Goal: Task Accomplishment & Management: Manage account settings

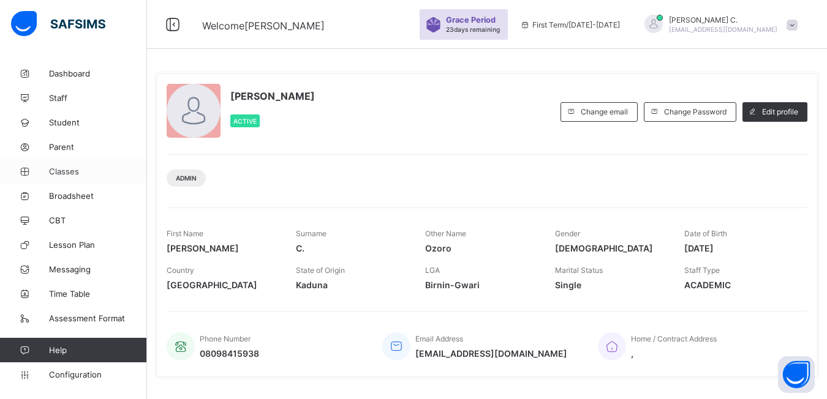
click at [55, 170] on span "Classes" at bounding box center [98, 172] width 98 height 10
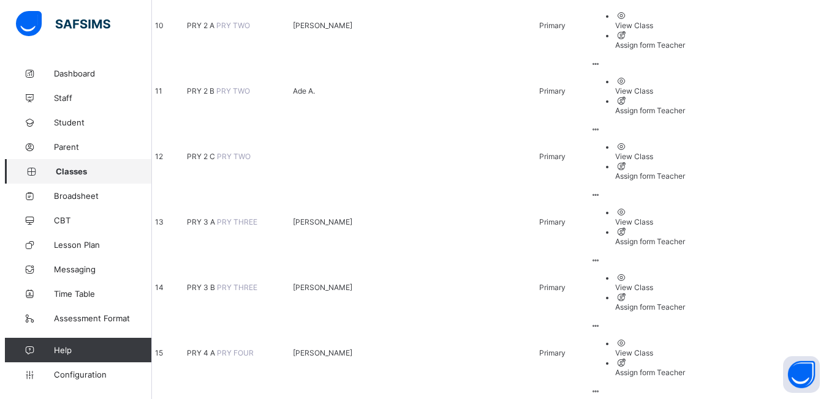
scroll to position [735, 0]
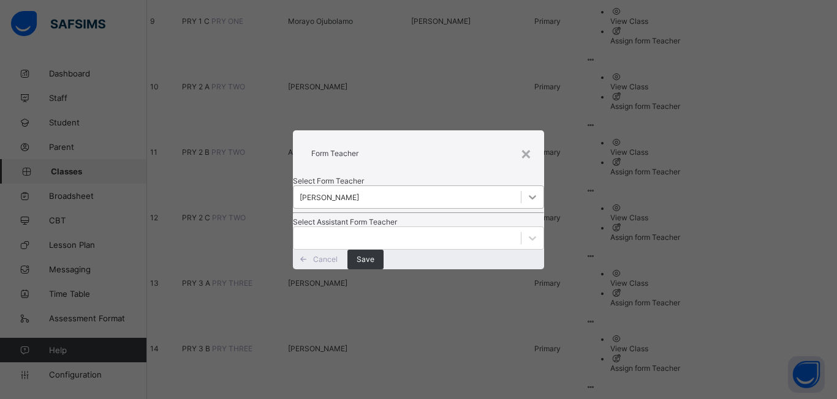
click at [526, 191] on icon at bounding box center [532, 197] width 12 height 12
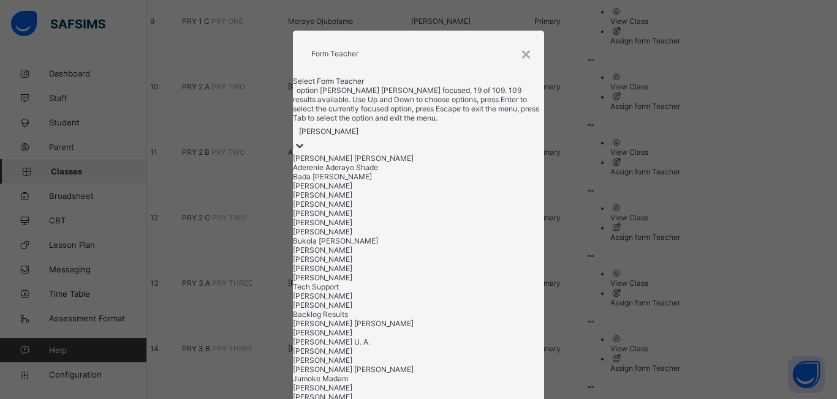
scroll to position [417, 0]
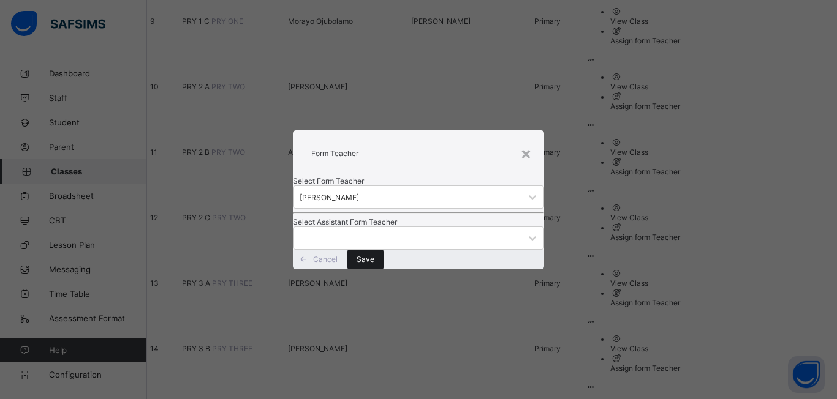
click at [384, 270] on div "Save" at bounding box center [365, 260] width 36 height 20
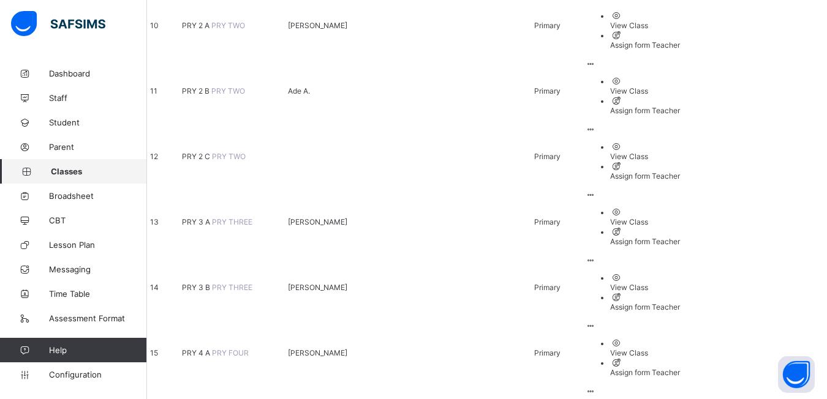
scroll to position [735, 0]
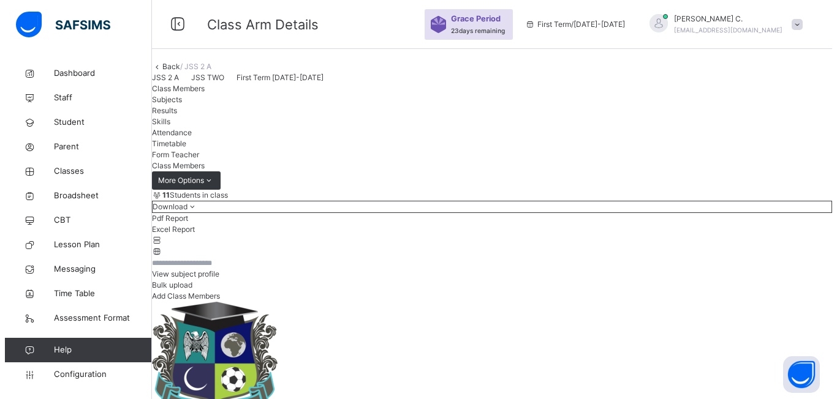
scroll to position [245, 0]
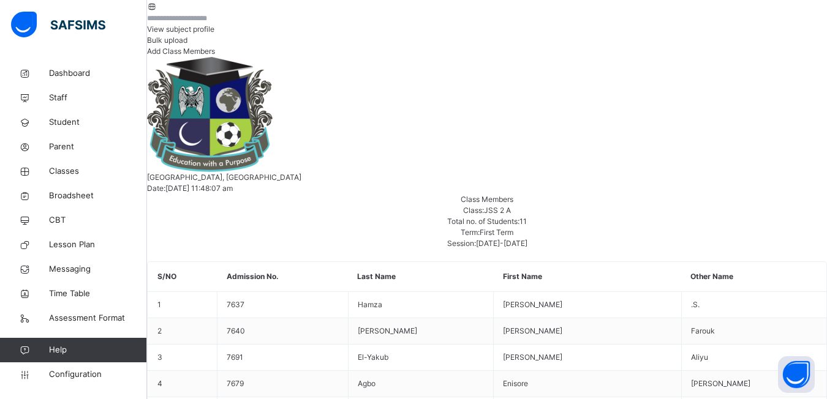
click at [215, 56] on span "Add Class Members" at bounding box center [181, 51] width 68 height 9
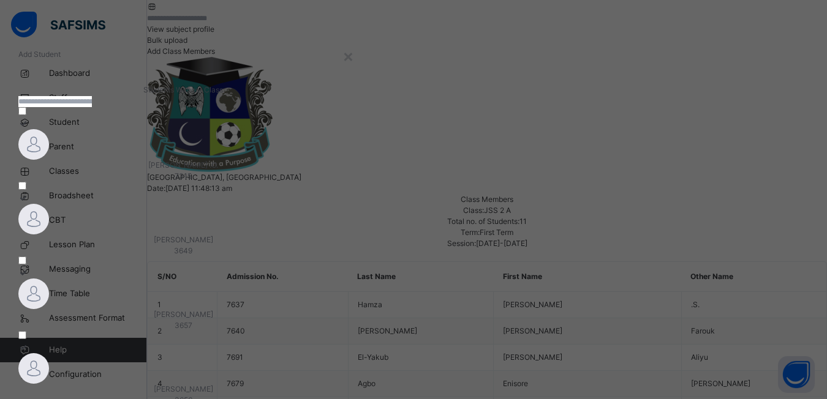
click at [92, 107] on input "text" at bounding box center [55, 101] width 74 height 11
type input "**********"
click at [148, 170] on span "[PERSON_NAME]" at bounding box center [177, 165] width 59 height 9
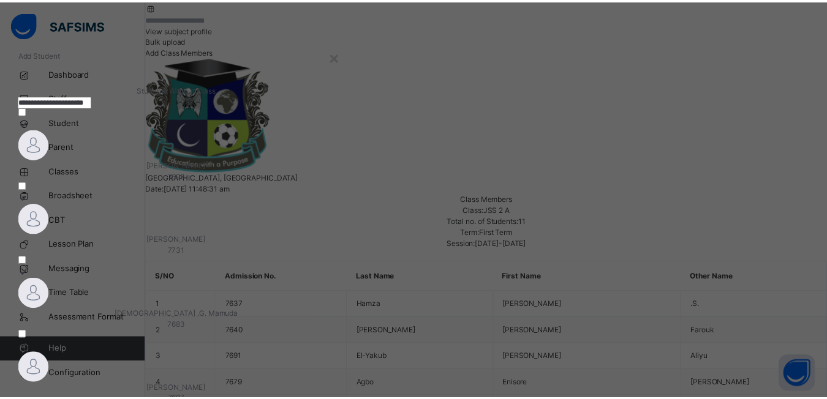
scroll to position [147, 0]
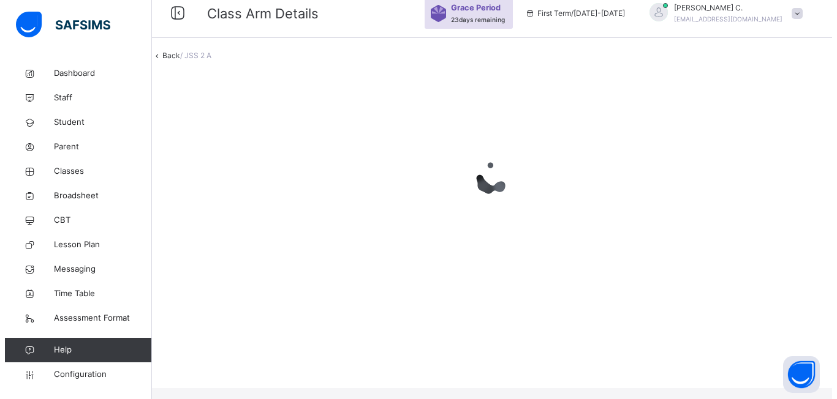
scroll to position [0, 0]
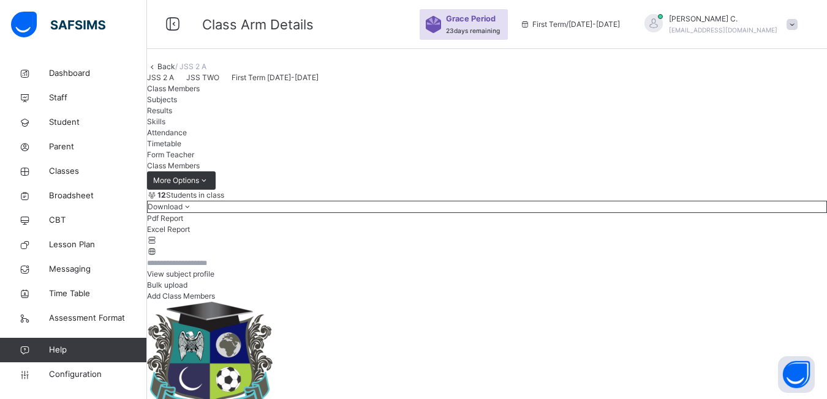
click at [215, 301] on span "Add Class Members" at bounding box center [181, 296] width 68 height 9
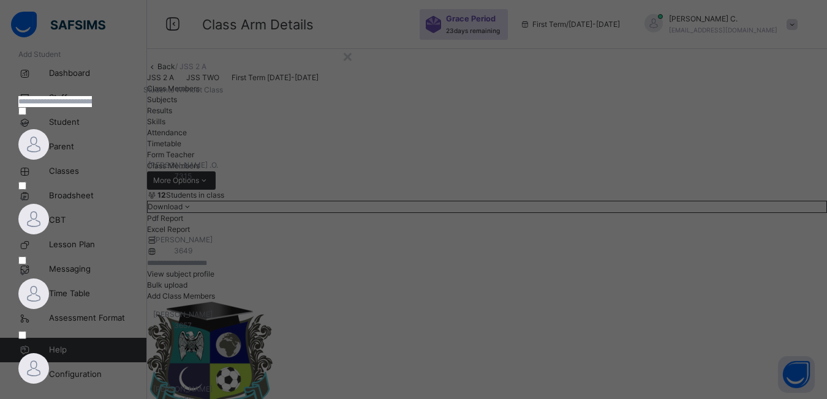
click at [92, 107] on input "text" at bounding box center [55, 101] width 74 height 11
type input "**********"
click at [161, 182] on span "7676" at bounding box center [99, 176] width 162 height 11
click at [49, 160] on img at bounding box center [33, 144] width 31 height 31
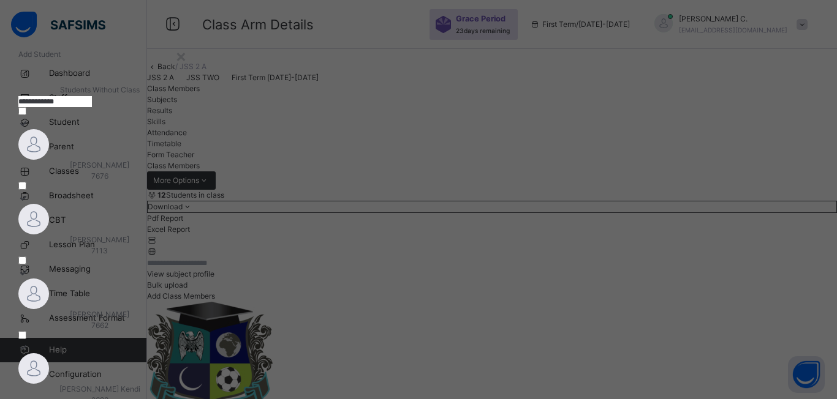
scroll to position [147, 0]
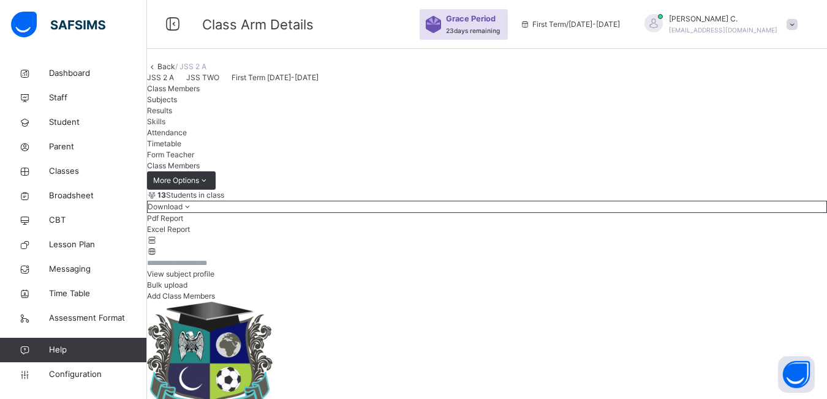
click at [215, 301] on span "Add Class Members" at bounding box center [181, 296] width 68 height 9
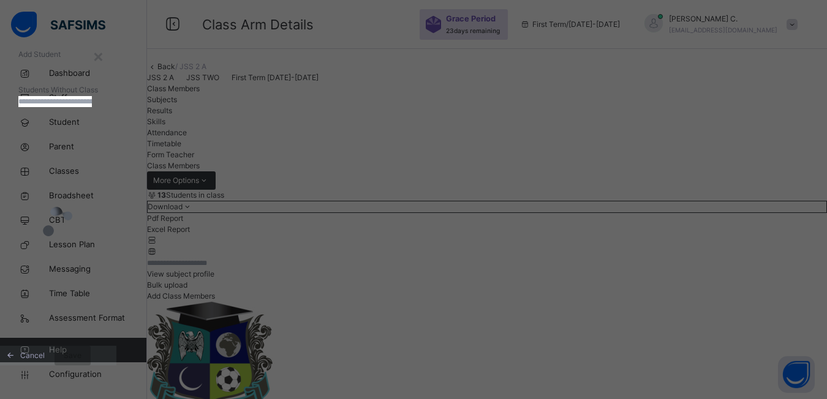
click at [92, 107] on input "text" at bounding box center [55, 101] width 74 height 11
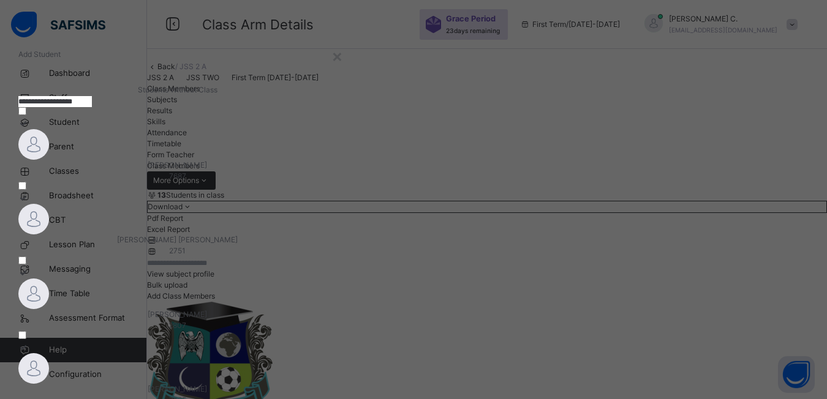
type input "**********"
click at [168, 160] on div at bounding box center [177, 144] width 319 height 31
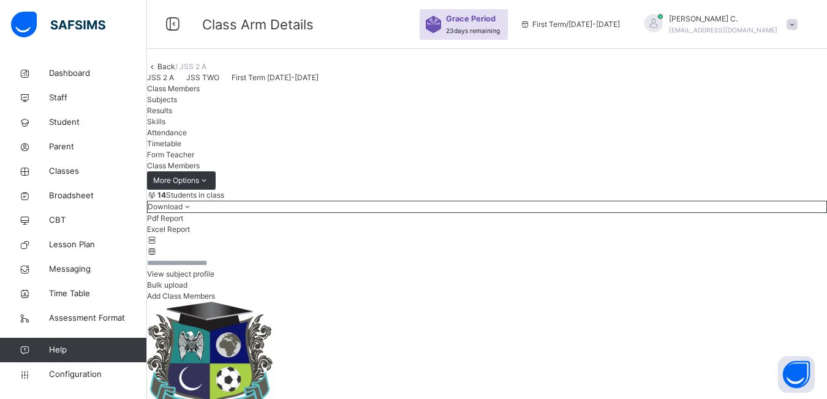
click at [186, 269] on input "text" at bounding box center [184, 263] width 74 height 11
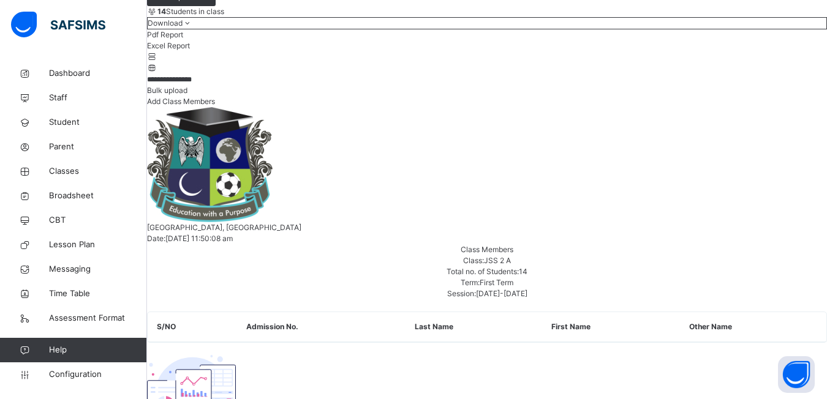
scroll to position [123, 0]
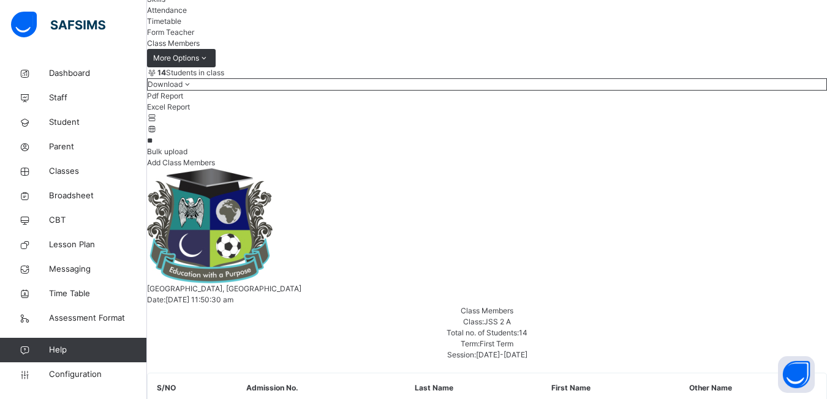
type input "*"
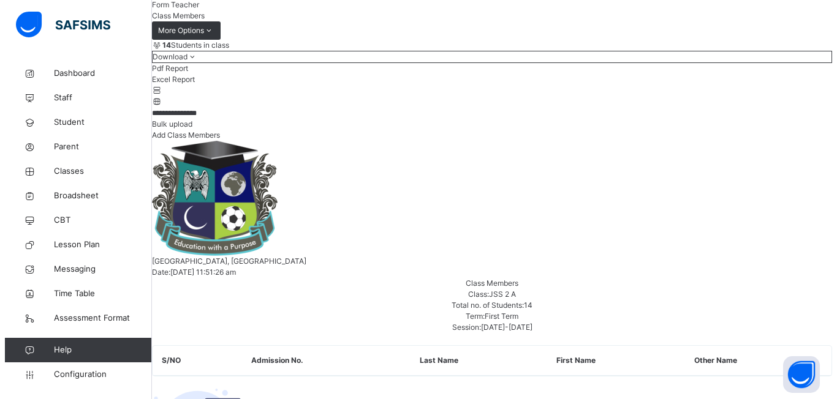
scroll to position [211, 0]
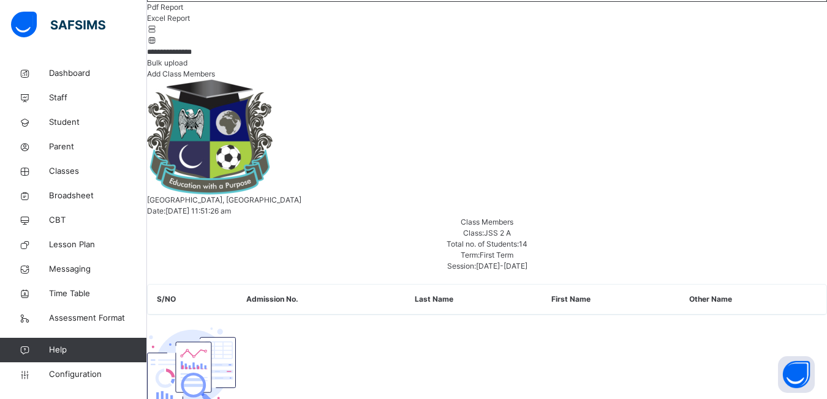
click at [221, 58] on input "**********" at bounding box center [184, 52] width 74 height 11
type input "*"
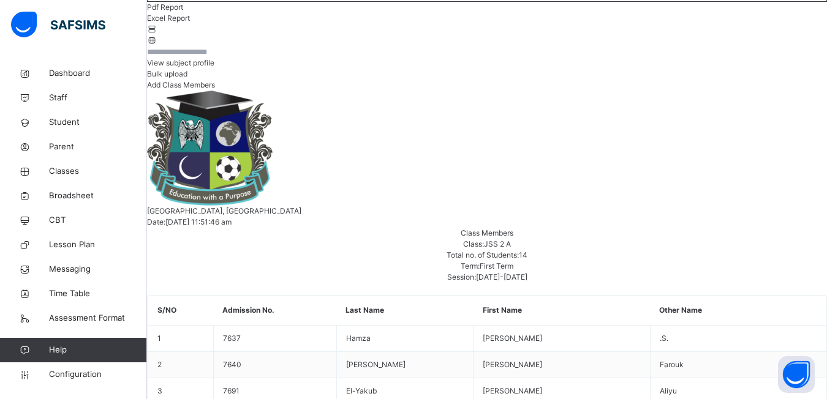
click at [215, 89] on span "Add Class Members" at bounding box center [181, 84] width 68 height 9
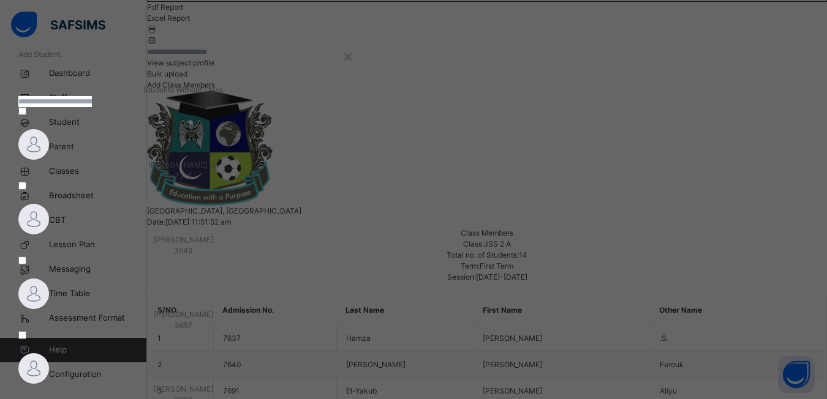
click at [92, 107] on input "text" at bounding box center [55, 101] width 74 height 11
type input "**********"
click at [159, 170] on span "Kulthum [PERSON_NAME]" at bounding box center [125, 165] width 89 height 9
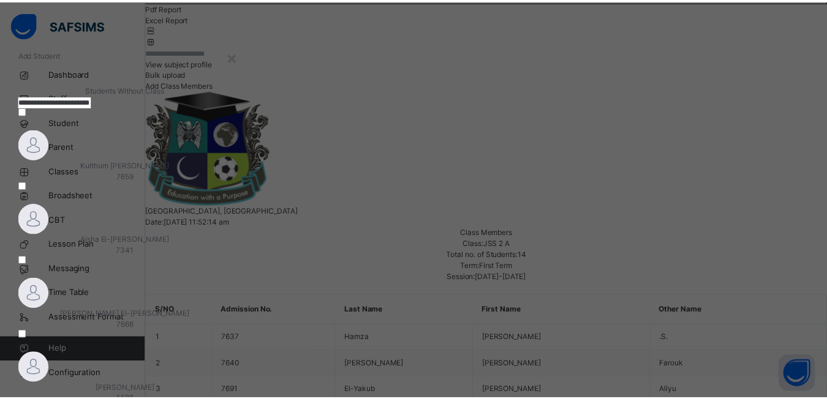
scroll to position [147, 0]
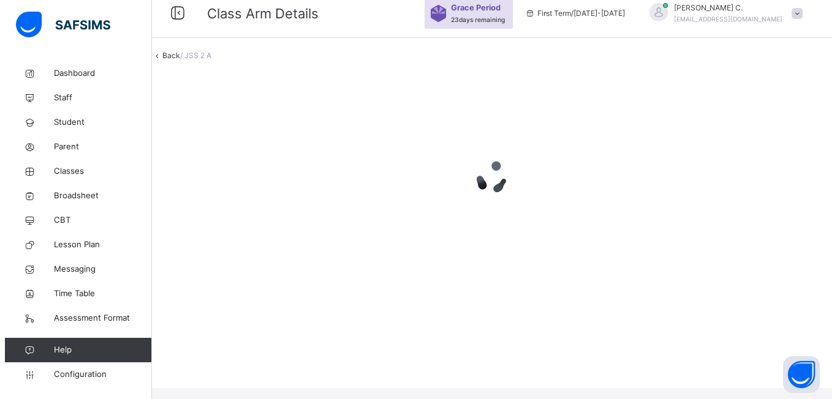
scroll to position [0, 0]
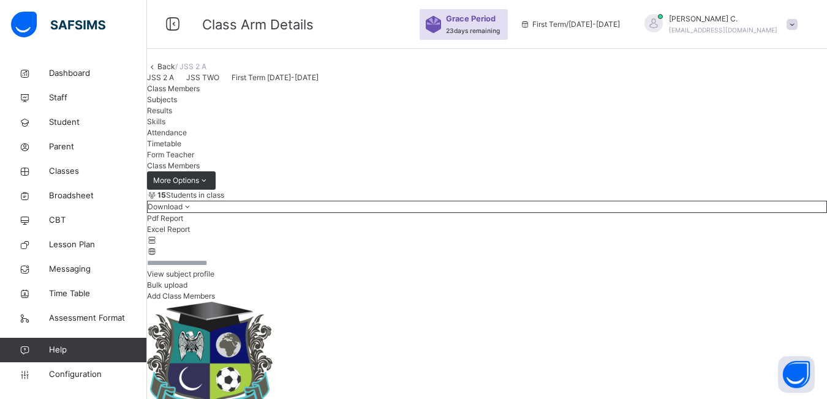
click at [215, 301] on span "Add Class Members" at bounding box center [181, 296] width 68 height 9
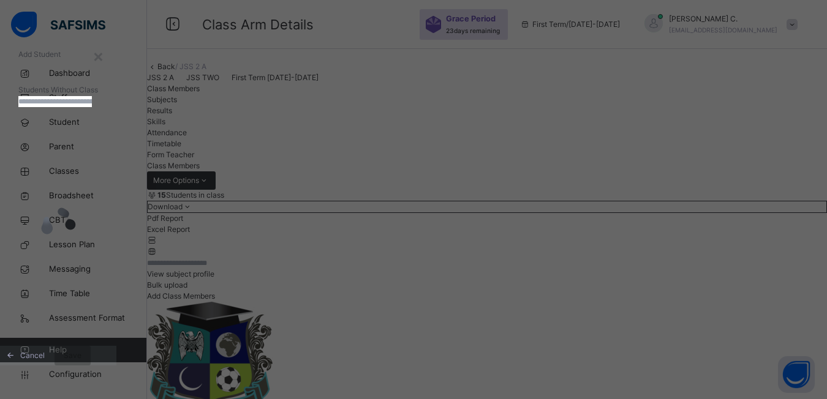
click at [92, 107] on input "text" at bounding box center [55, 101] width 74 height 11
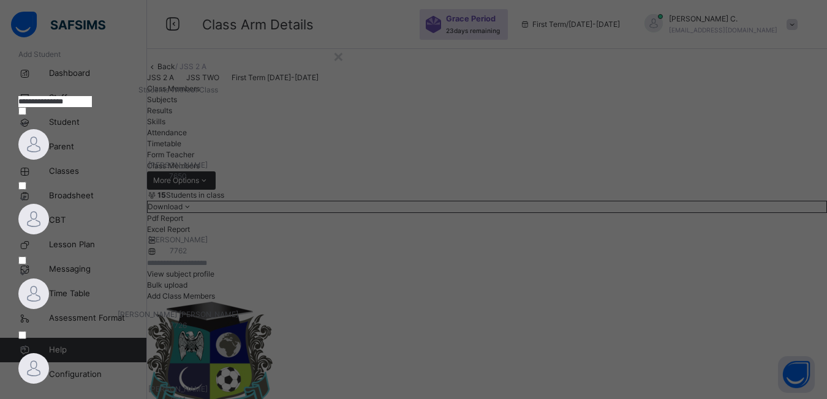
type input "**********"
click at [49, 160] on img at bounding box center [33, 144] width 31 height 31
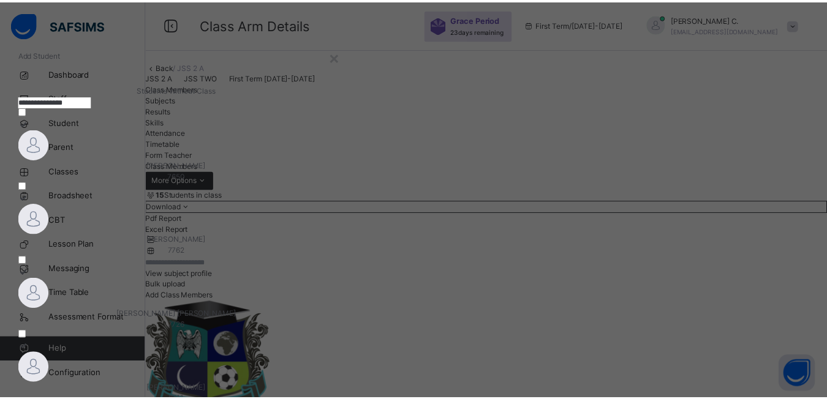
scroll to position [147, 0]
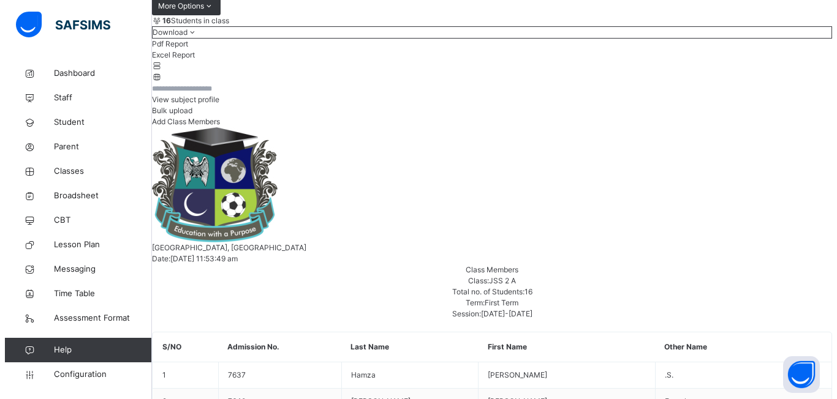
scroll to position [236, 0]
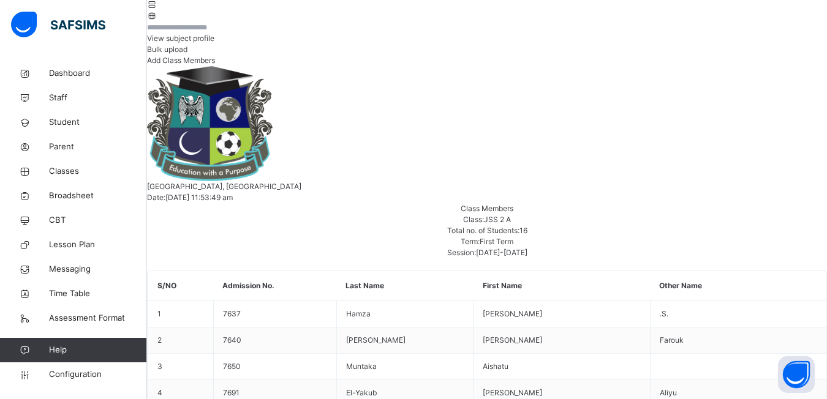
click at [215, 65] on span "Add Class Members" at bounding box center [181, 60] width 68 height 9
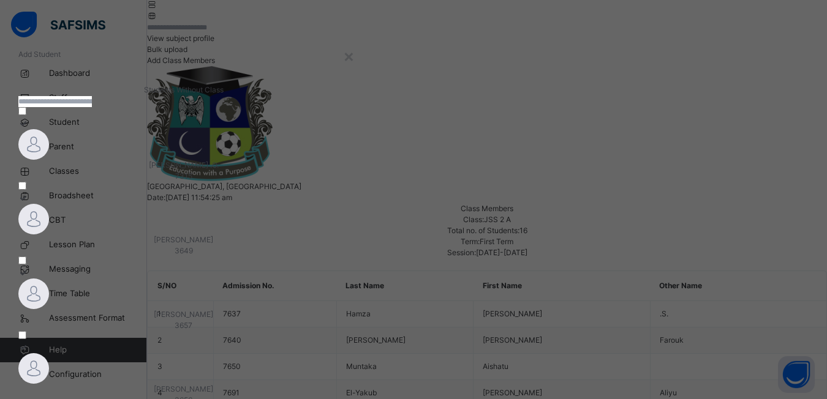
click at [92, 107] on input "text" at bounding box center [55, 101] width 74 height 11
type input "**********"
click at [49, 160] on img at bounding box center [33, 144] width 31 height 31
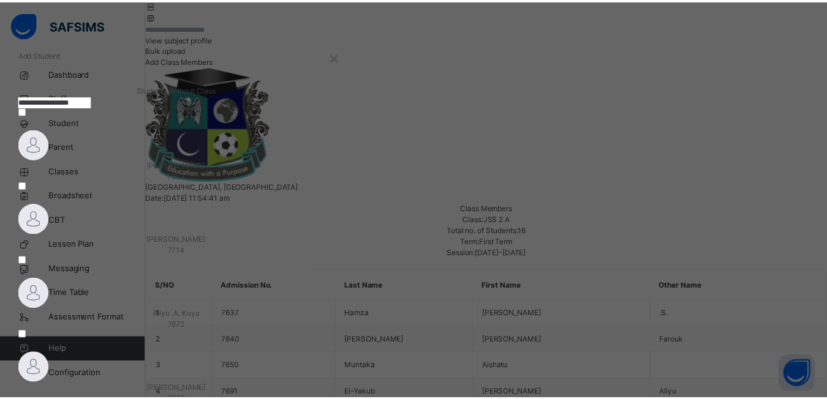
scroll to position [147, 0]
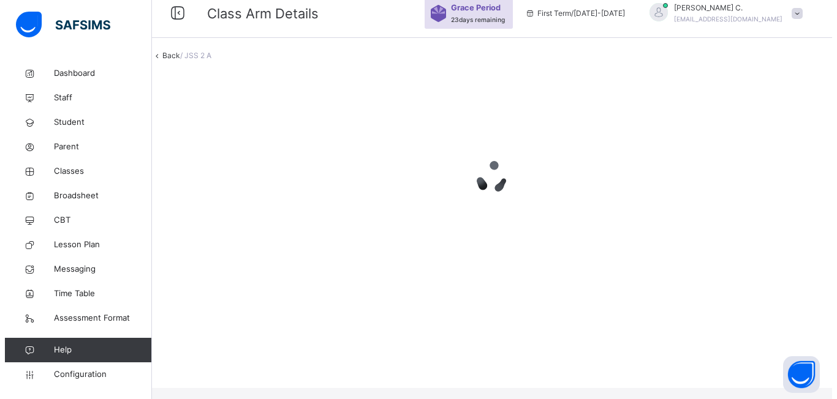
scroll to position [0, 0]
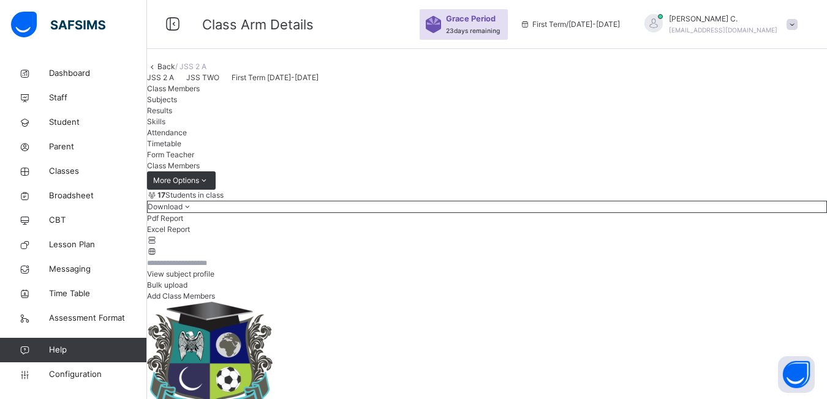
click at [215, 301] on span "Add Class Members" at bounding box center [181, 296] width 68 height 9
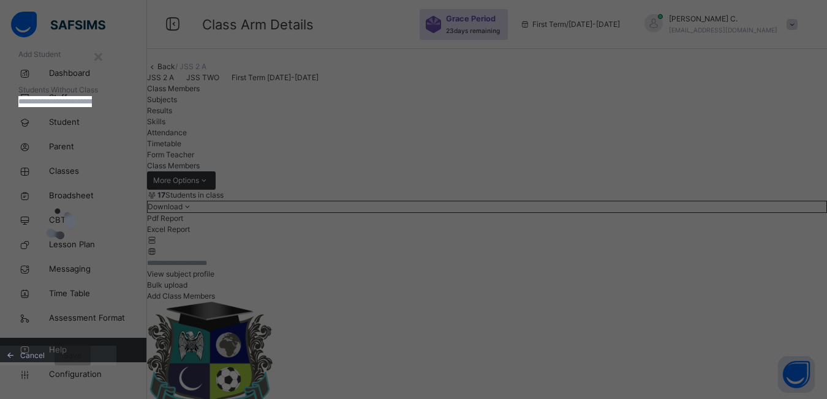
click at [92, 107] on input "text" at bounding box center [55, 101] width 74 height 11
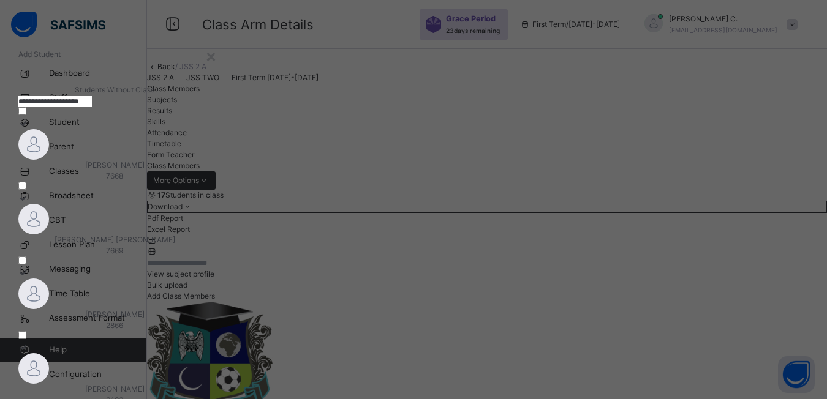
type input "**********"
click at [211, 246] on span "7669" at bounding box center [114, 251] width 192 height 11
click at [211, 268] on div at bounding box center [114, 273] width 192 height 11
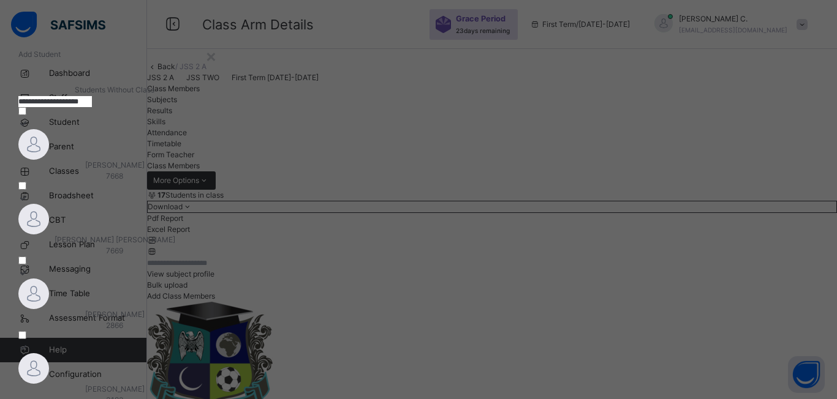
click at [211, 268] on div at bounding box center [114, 273] width 192 height 11
click at [188, 129] on div at bounding box center [114, 123] width 192 height 11
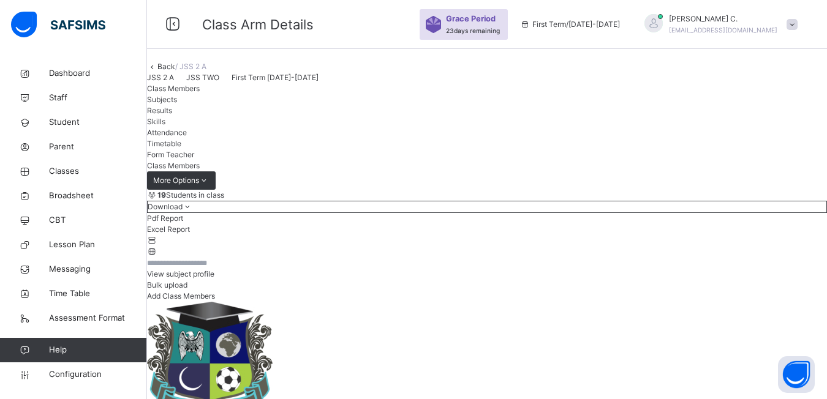
click at [215, 301] on span "Add Class Members" at bounding box center [181, 296] width 68 height 9
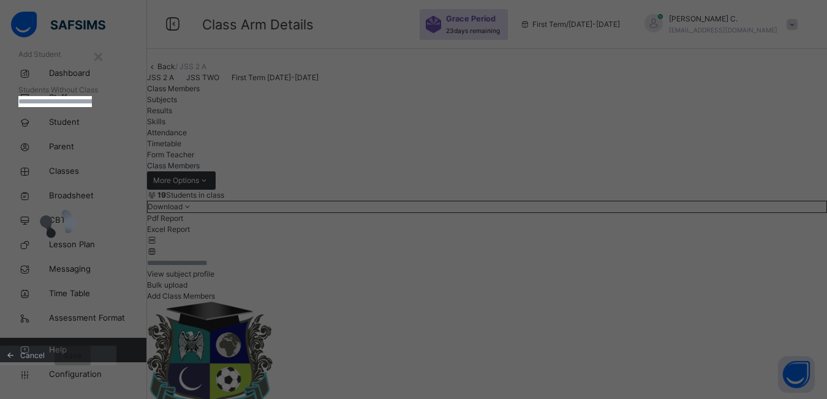
click at [92, 107] on input "text" at bounding box center [55, 101] width 74 height 11
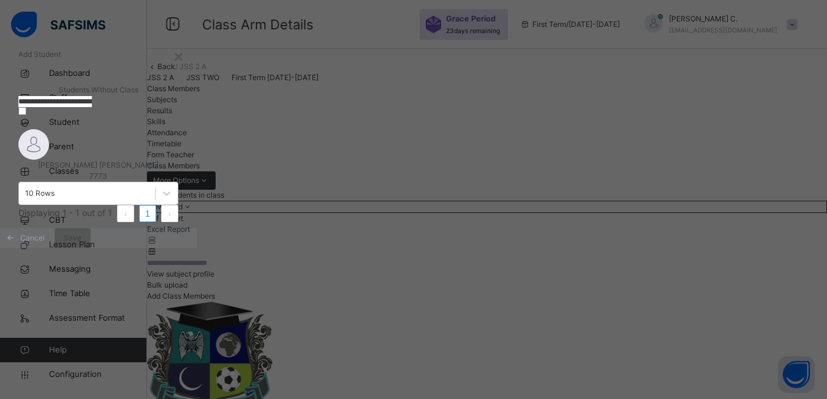
type input "**********"
click at [156, 129] on div at bounding box center [98, 123] width 160 height 11
click at [81, 244] on span "Save" at bounding box center [73, 238] width 18 height 11
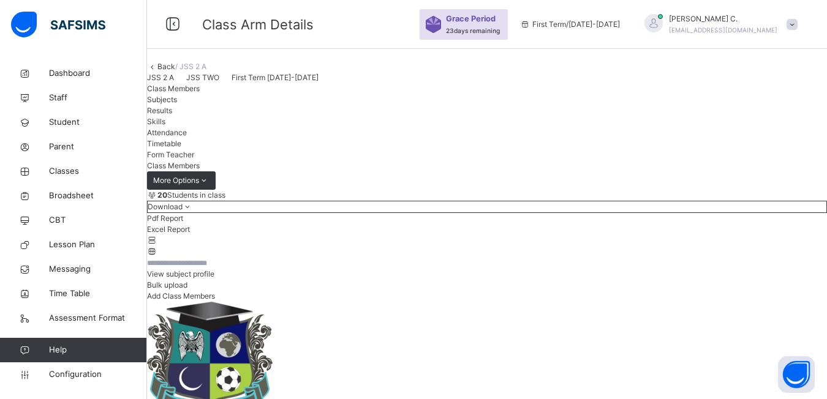
click at [215, 301] on span "Add Class Members" at bounding box center [181, 296] width 68 height 9
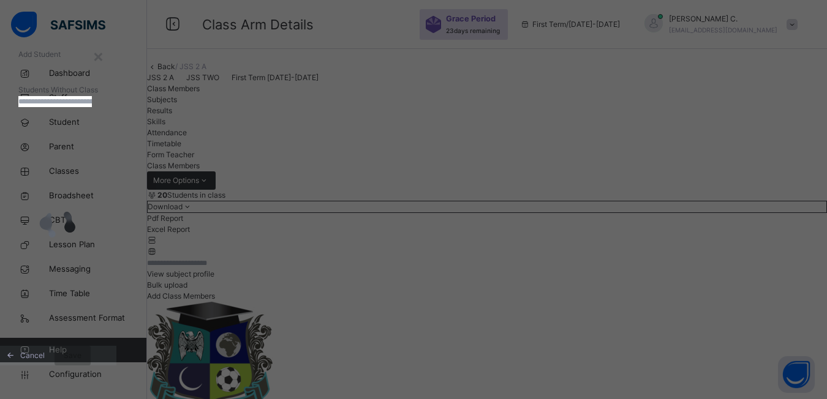
click at [92, 107] on input "text" at bounding box center [55, 101] width 74 height 11
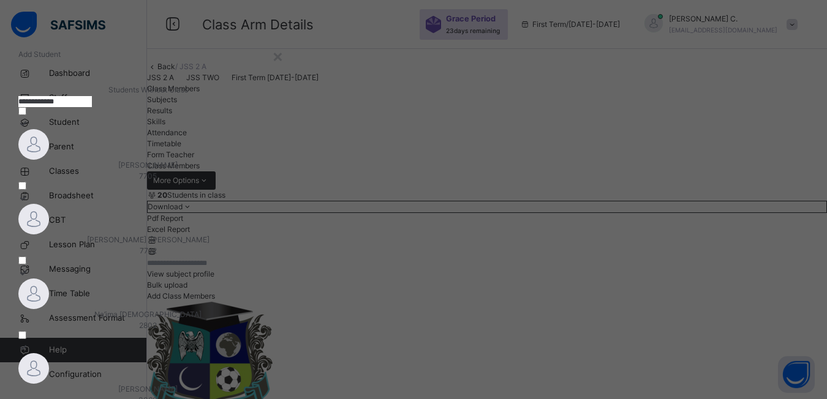
type input "**********"
click at [49, 160] on img at bounding box center [33, 144] width 31 height 31
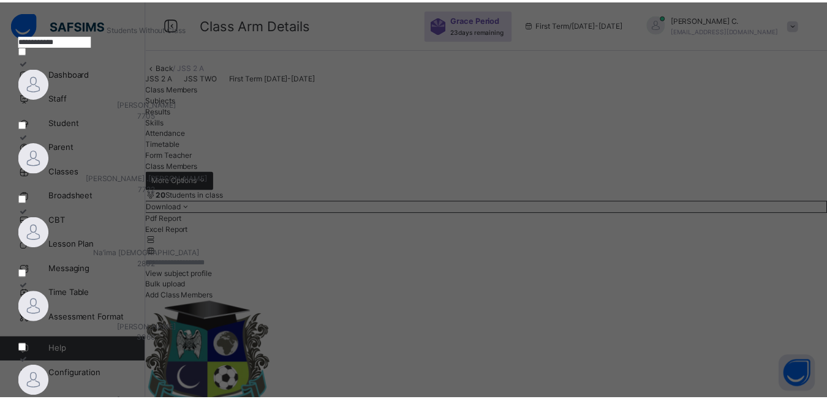
scroll to position [147, 0]
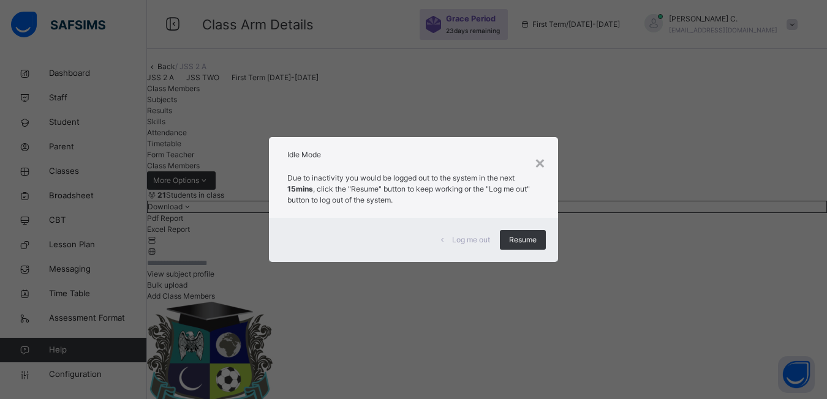
click at [595, 203] on div "× Idle Mode Due to inactivity you would be logged out to the system in the next…" at bounding box center [413, 199] width 827 height 399
click at [528, 244] on span "Resume" at bounding box center [523, 240] width 28 height 11
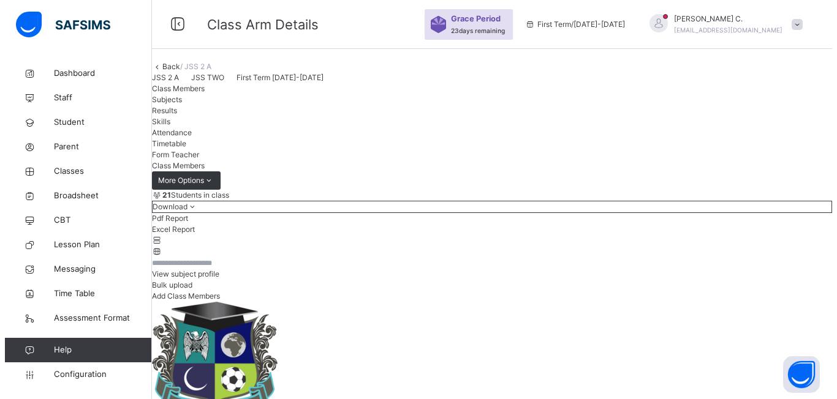
scroll to position [123, 0]
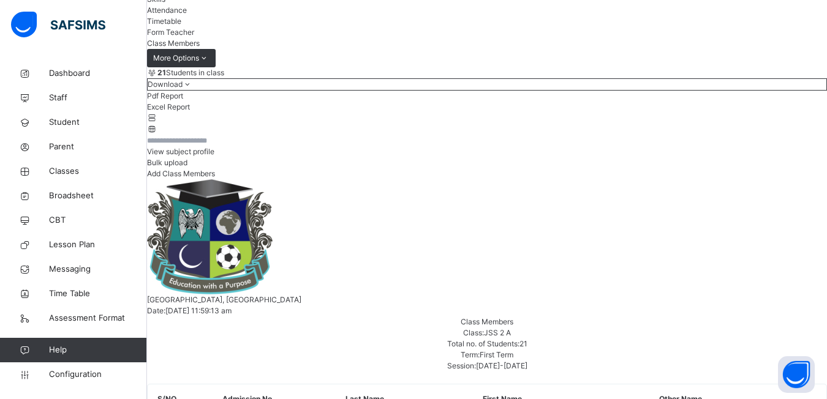
click at [215, 178] on span "Add Class Members" at bounding box center [181, 173] width 68 height 9
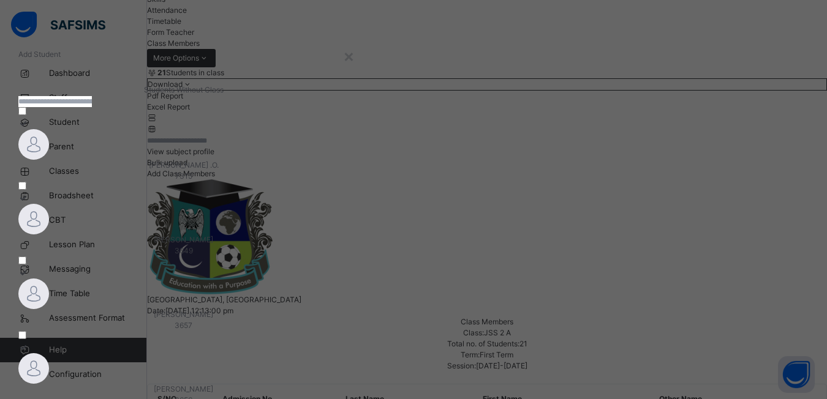
click at [92, 107] on input "text" at bounding box center [55, 101] width 74 height 11
type input "**********"
click at [168, 129] on div at bounding box center [177, 123] width 319 height 11
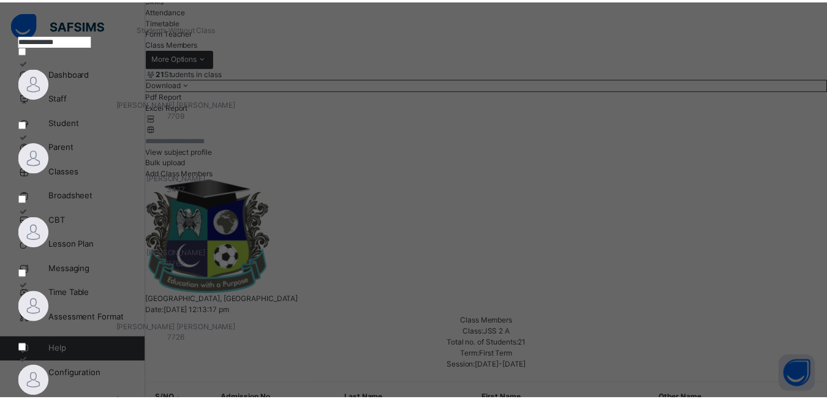
scroll to position [147, 0]
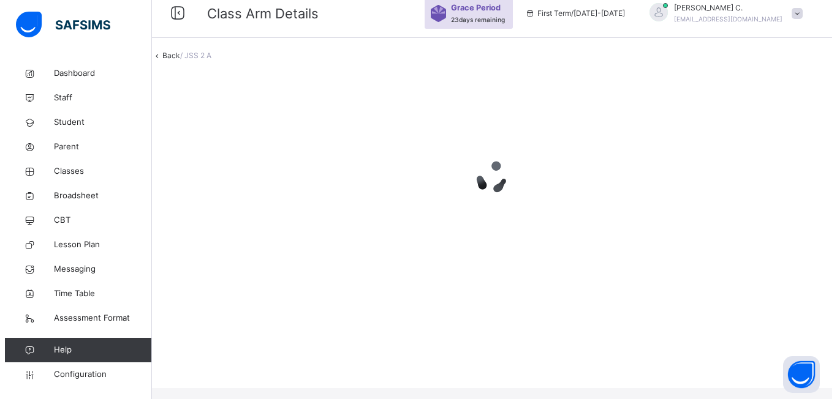
scroll to position [0, 0]
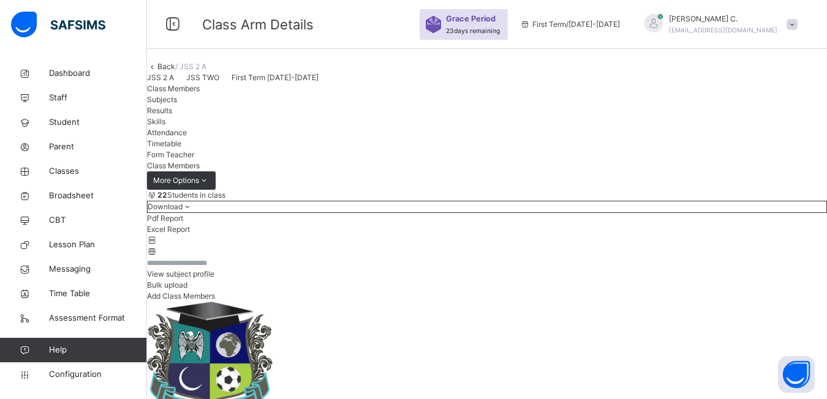
click at [215, 301] on span "Add Class Members" at bounding box center [181, 296] width 68 height 9
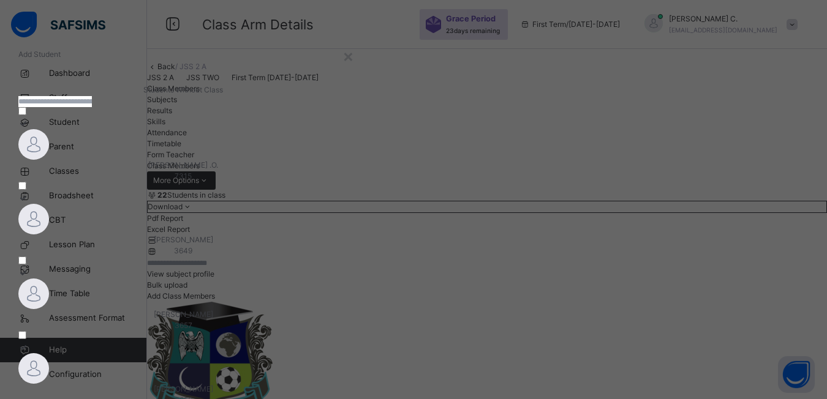
click at [92, 107] on input "text" at bounding box center [55, 101] width 74 height 11
type input "**********"
click at [181, 129] on div at bounding box center [148, 123] width 260 height 11
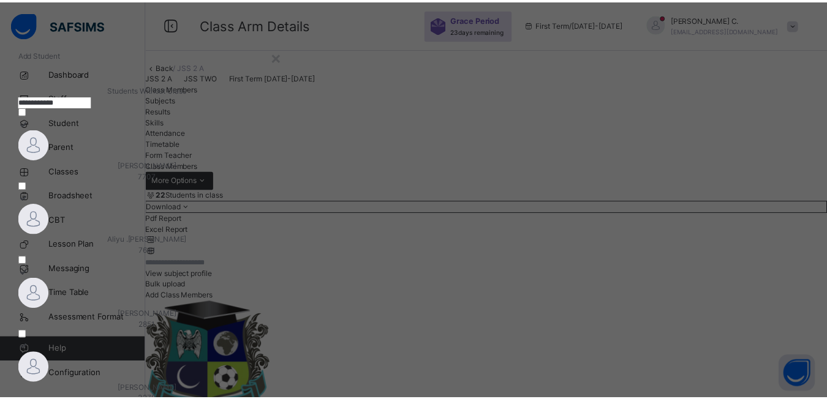
scroll to position [147, 0]
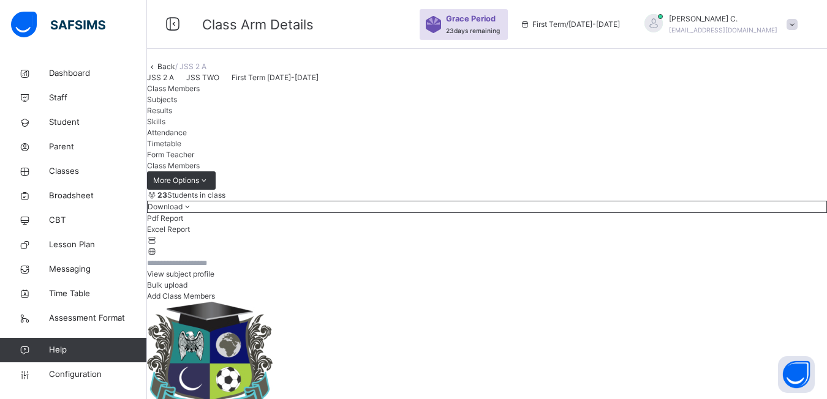
click at [215, 301] on span "Add Class Members" at bounding box center [181, 296] width 68 height 9
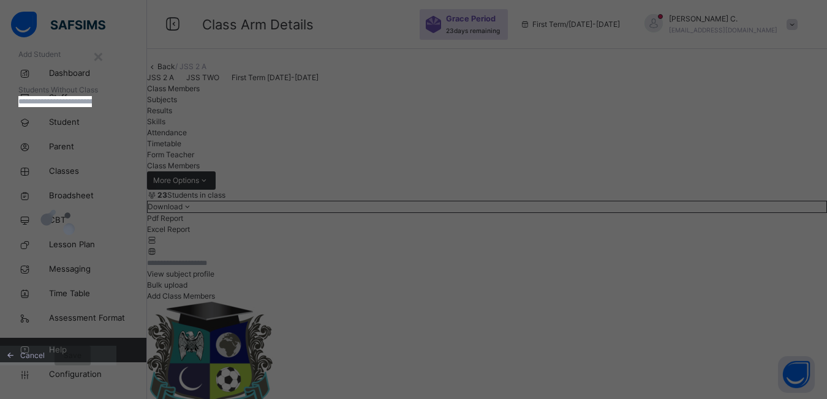
click at [92, 107] on input "text" at bounding box center [55, 101] width 74 height 11
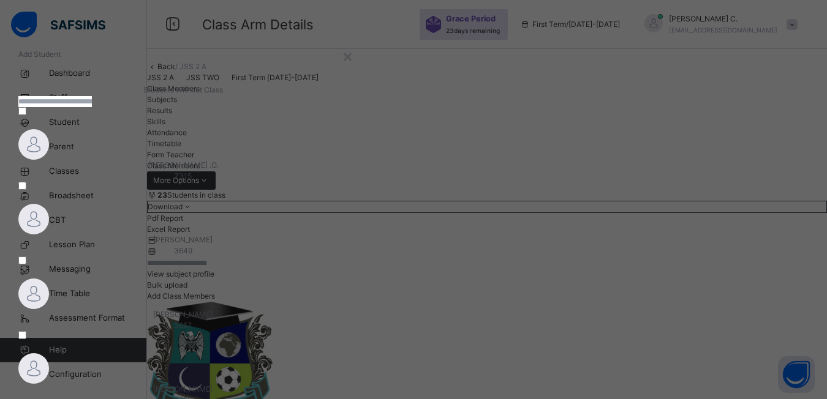
click at [92, 107] on input "text" at bounding box center [55, 101] width 74 height 11
type input "**********"
click at [179, 160] on div at bounding box center [99, 144] width 162 height 31
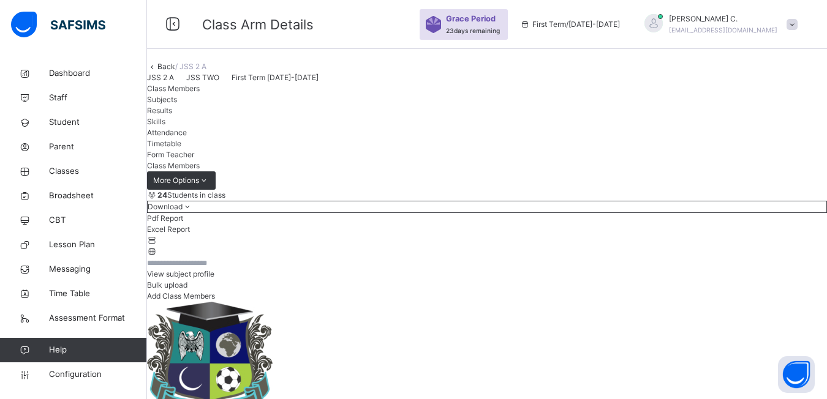
click at [215, 301] on span "Add Class Members" at bounding box center [181, 296] width 68 height 9
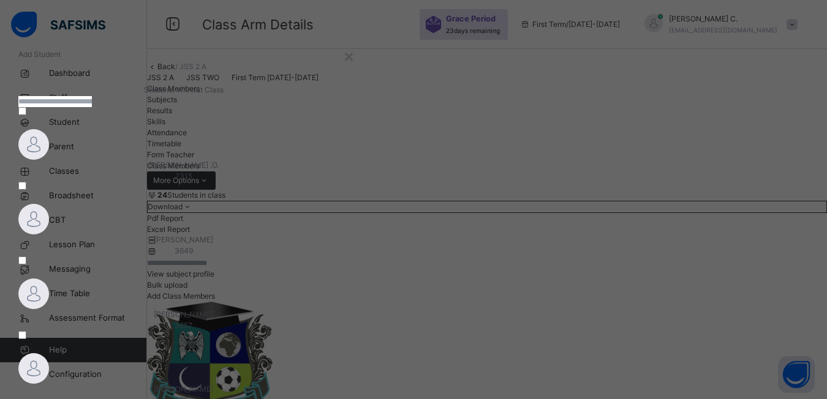
click at [92, 107] on input "text" at bounding box center [55, 101] width 74 height 11
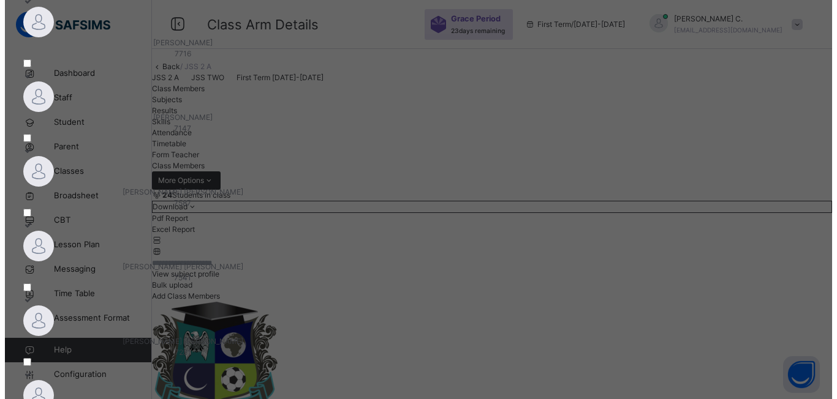
scroll to position [61, 0]
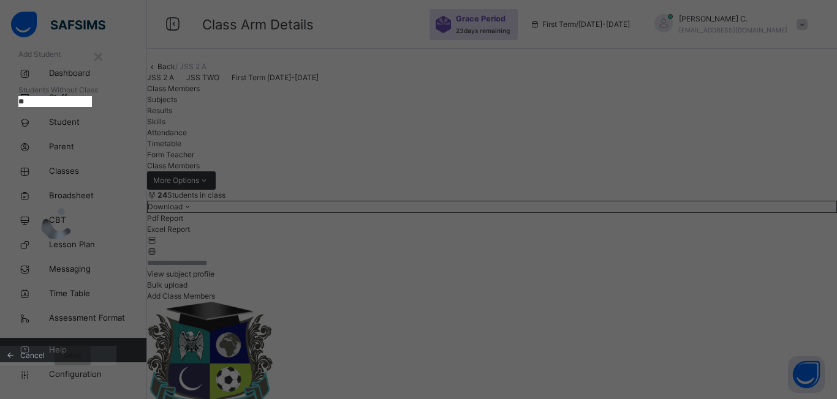
type input "*"
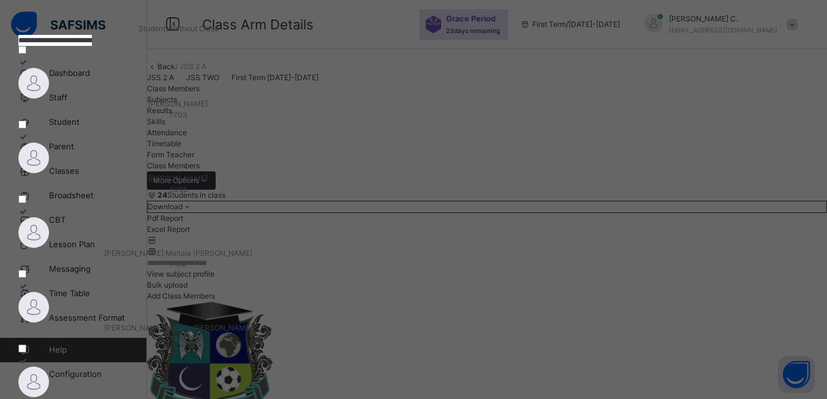
type input "**********"
click at [175, 99] on div at bounding box center [178, 83] width 320 height 31
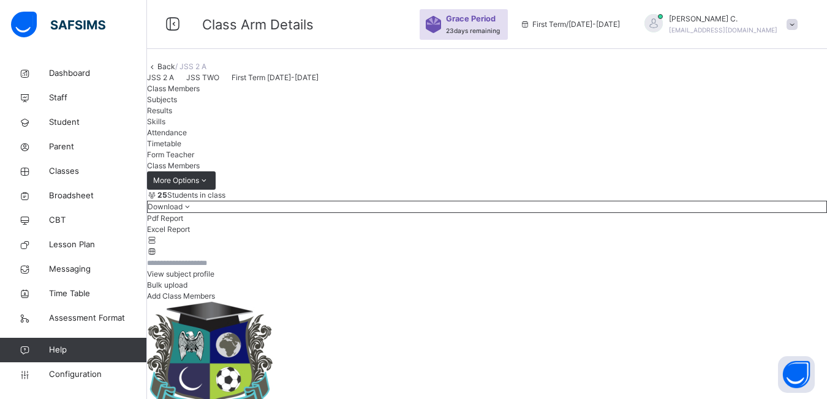
click at [762, 302] on div "Add Class Members" at bounding box center [487, 296] width 680 height 11
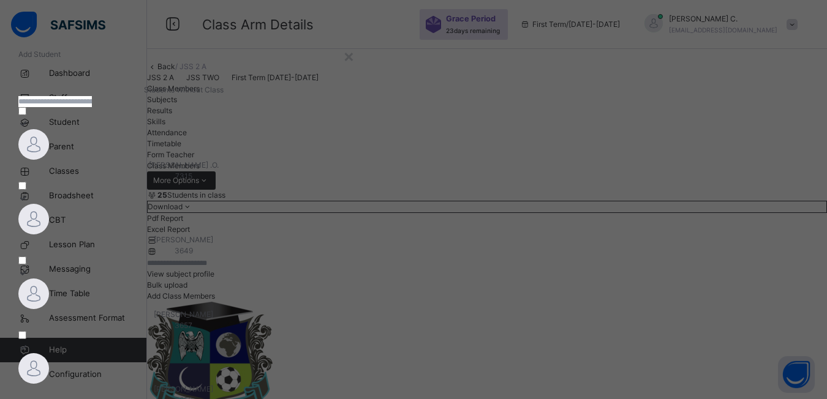
click at [92, 107] on input "text" at bounding box center [55, 101] width 74 height 11
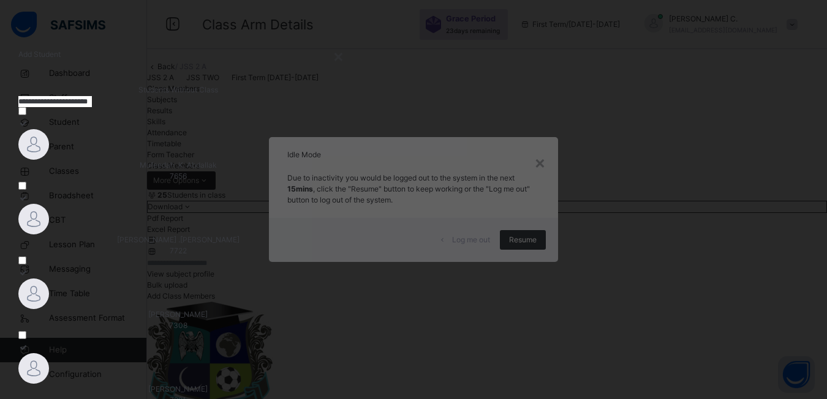
type input "**********"
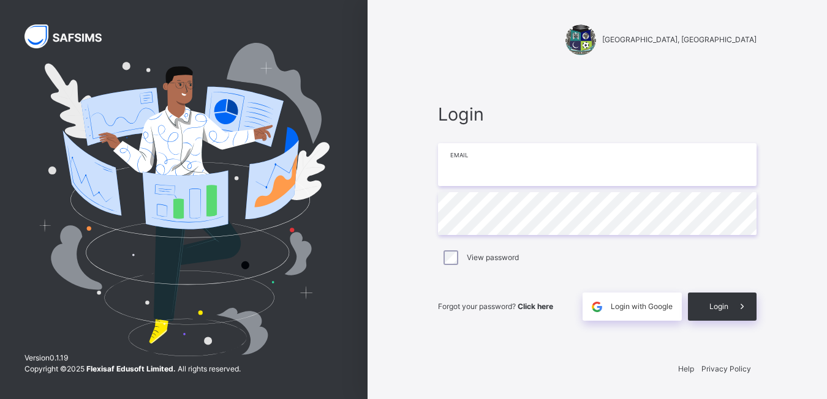
type input "**********"
